Goal: Task Accomplishment & Management: Manage account settings

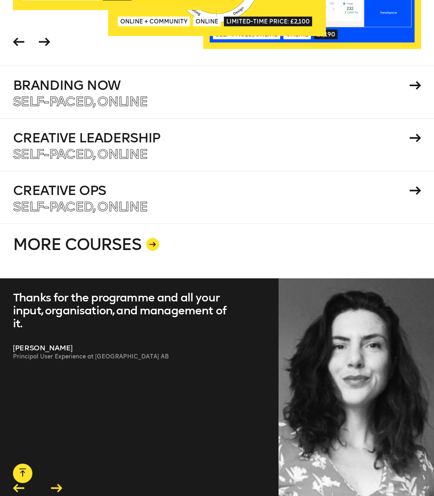
scroll to position [1425, 0]
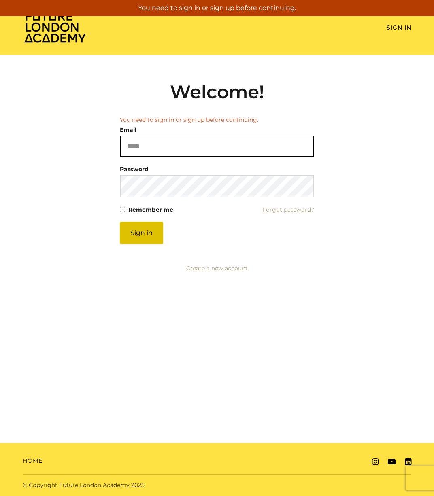
type input "**********"
click at [146, 231] on button "Sign in" at bounding box center [141, 233] width 43 height 22
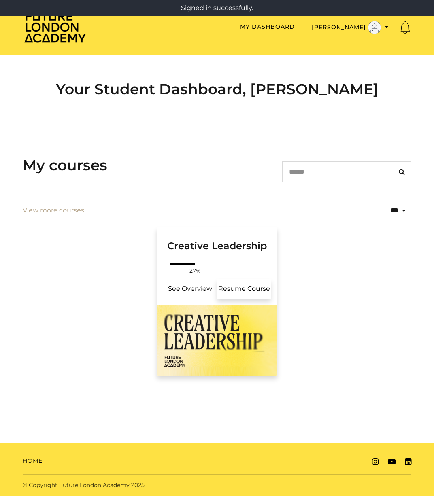
click at [244, 290] on link "Resume Course" at bounding box center [244, 288] width 54 height 19
